Goal: Navigation & Orientation: Go to known website

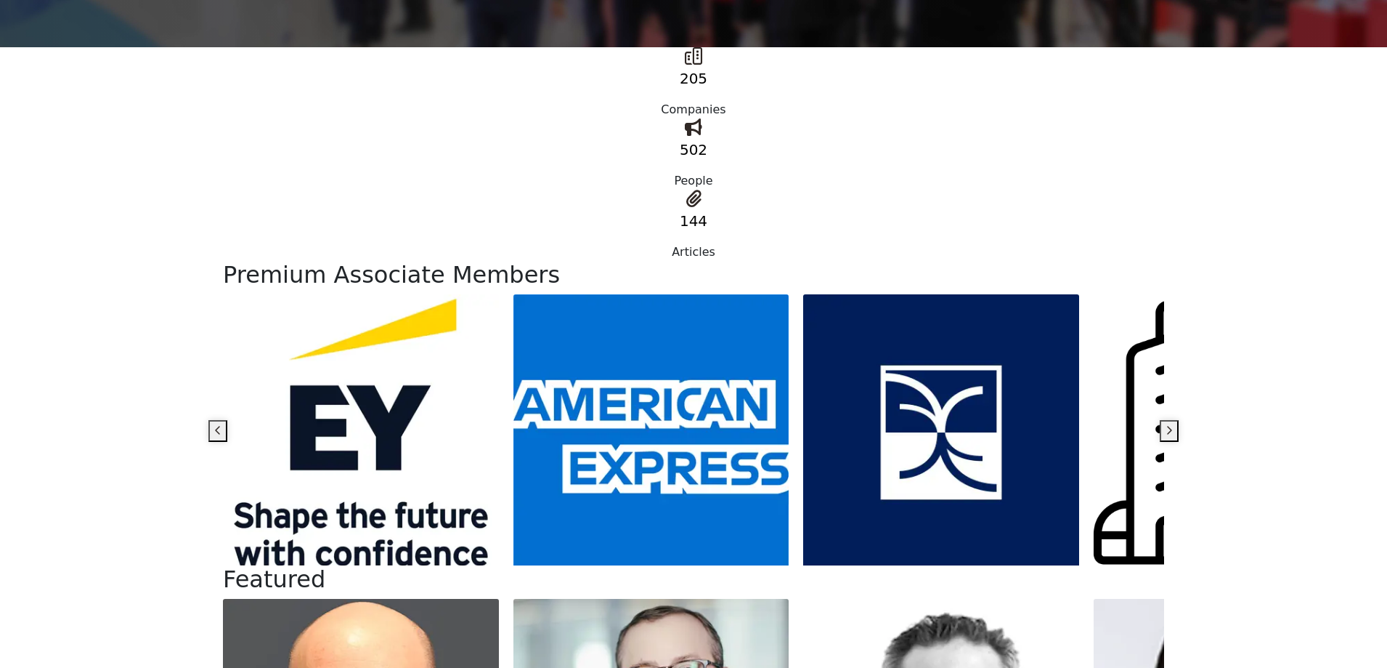
scroll to position [726, 0]
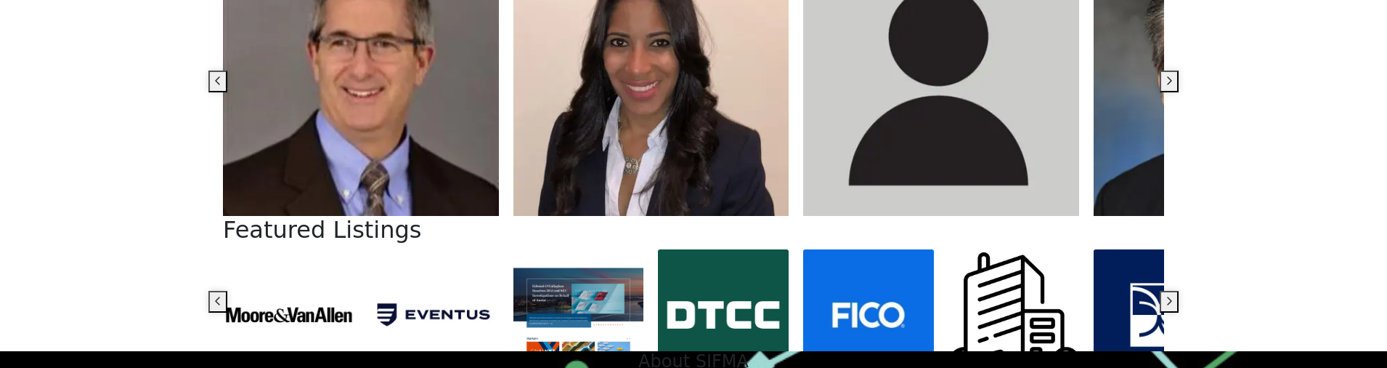
scroll to position [799, 0]
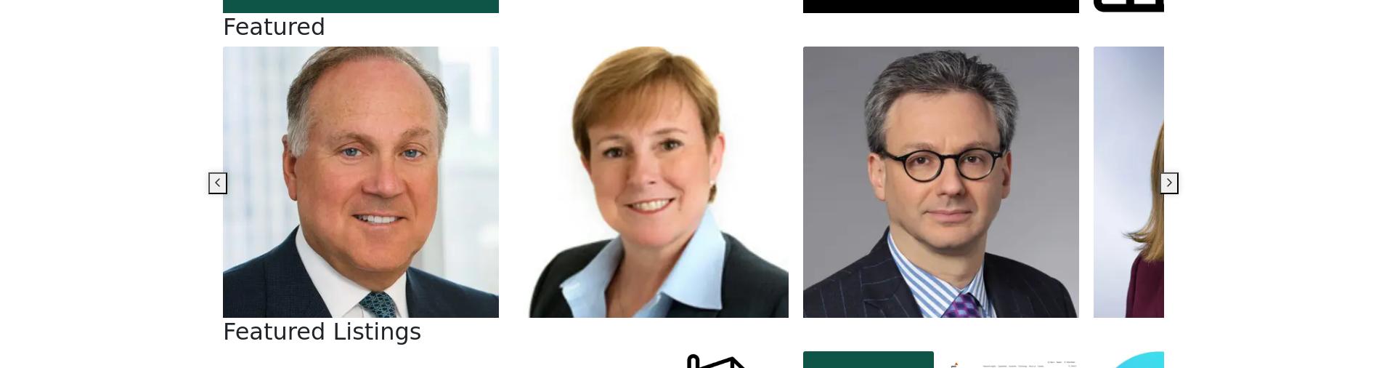
scroll to position [1133, 0]
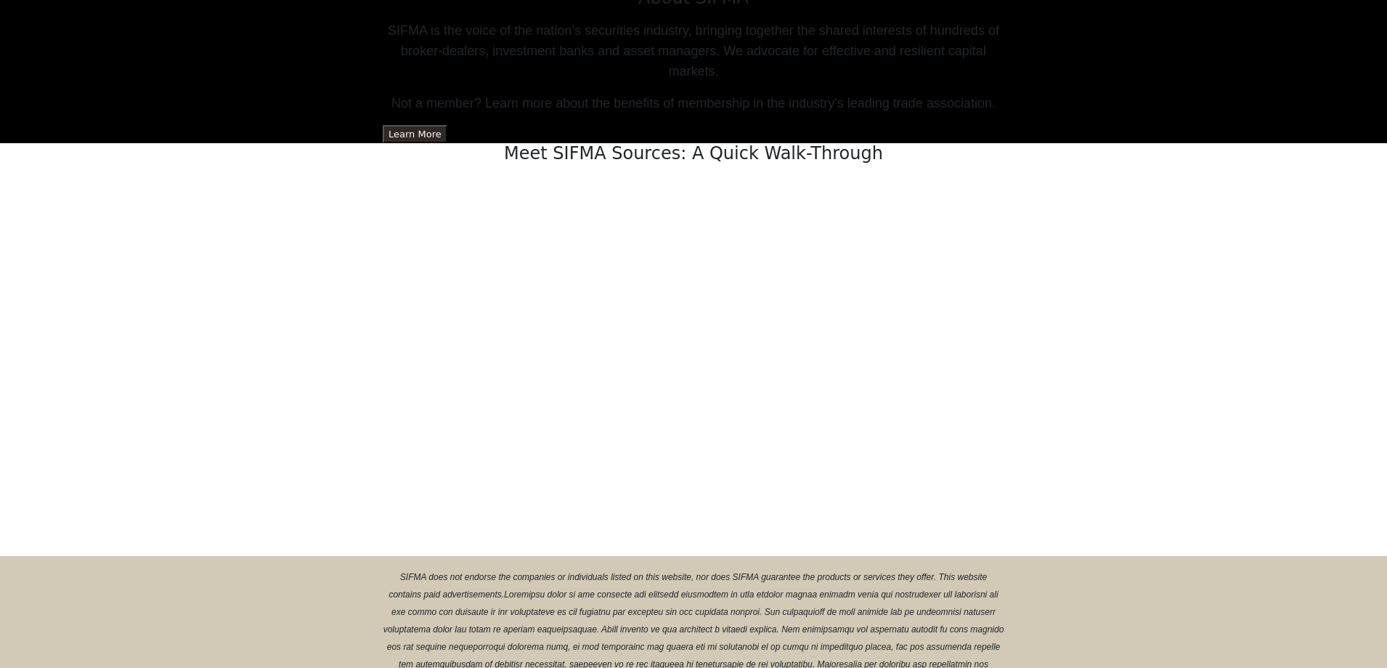
scroll to position [1017, 0]
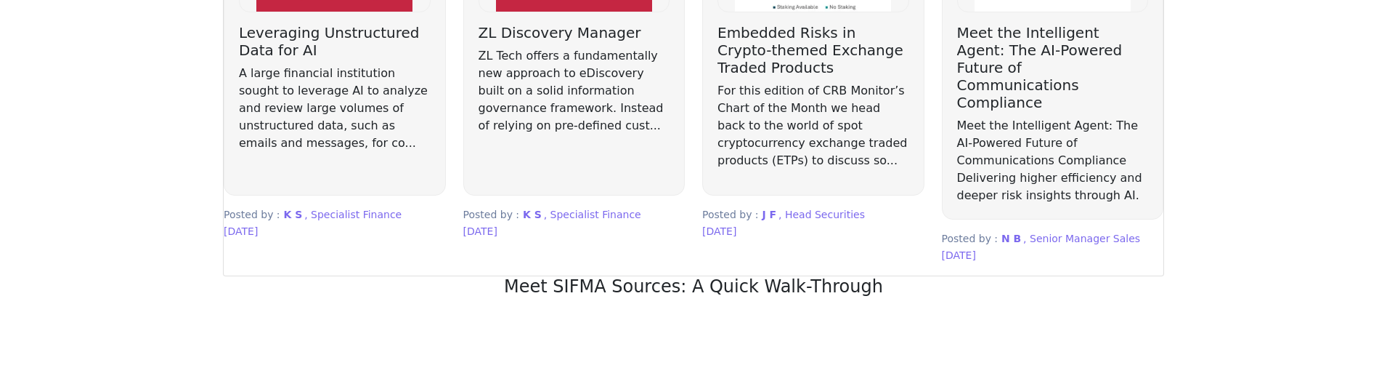
scroll to position [1889, 0]
